Goal: Task Accomplishment & Management: Manage account settings

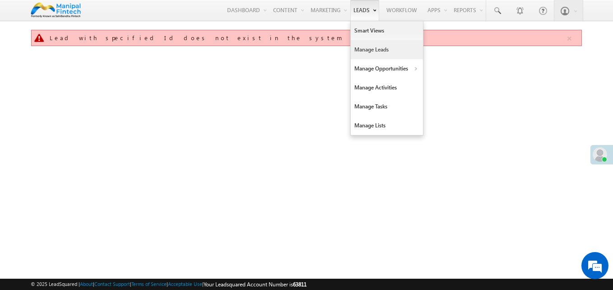
click at [369, 47] on link "Manage Leads" at bounding box center [387, 49] width 72 height 19
